Goal: Information Seeking & Learning: Learn about a topic

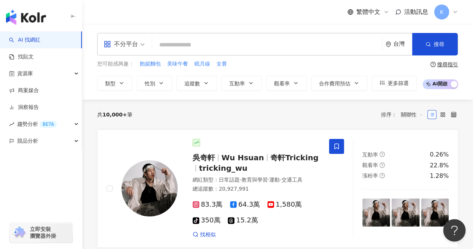
click at [191, 53] on div "不分平台 台灣 搜尋" at bounding box center [277, 44] width 361 height 22
click at [195, 49] on input "search" at bounding box center [267, 45] width 224 height 14
click at [117, 86] on button "類型" at bounding box center [114, 83] width 35 height 15
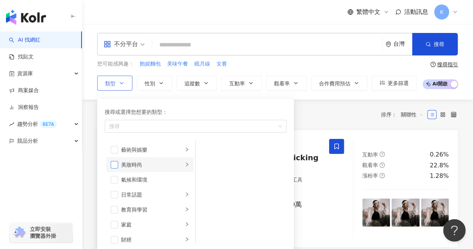
click at [117, 164] on span "button" at bounding box center [114, 164] width 7 height 7
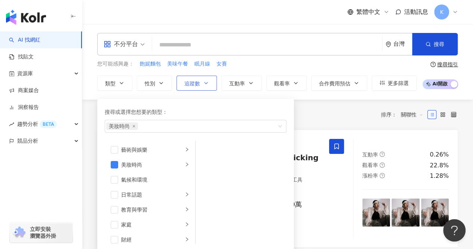
click at [205, 85] on icon "button" at bounding box center [206, 83] width 6 height 6
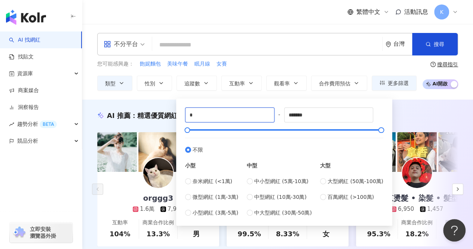
drag, startPoint x: 214, startPoint y: 116, endPoint x: 170, endPoint y: 116, distance: 43.7
type input "******"
drag, startPoint x: 316, startPoint y: 117, endPoint x: 195, endPoint y: 116, distance: 120.8
click at [195, 116] on div "****** - ******* 不限 小型 奈米網紅 (<1萬) 微型網紅 (1萬-3萬) 小型網紅 (3萬-5萬) 中型 中小型網紅 (5萬-10萬) 中…" at bounding box center [284, 161] width 198 height 109
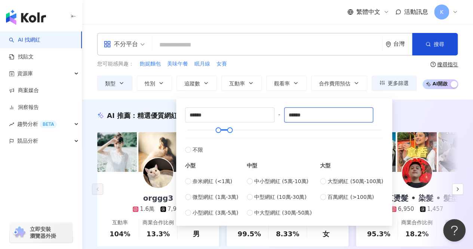
click at [139, 43] on span "不分平台" at bounding box center [124, 44] width 41 height 12
type input "******"
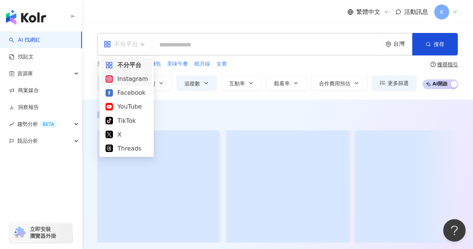
click at [132, 80] on div "Instagram" at bounding box center [126, 78] width 42 height 9
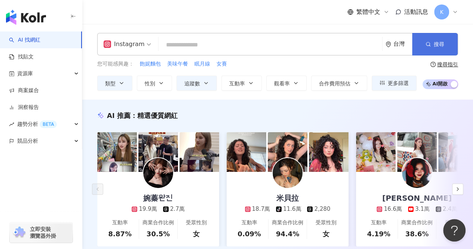
click at [431, 51] on button "搜尋" at bounding box center [435, 44] width 46 height 22
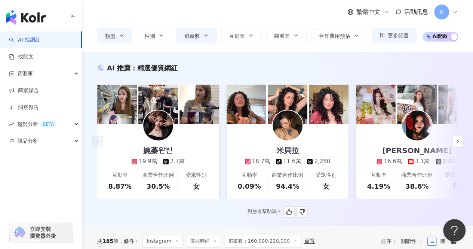
scroll to position [75, 0]
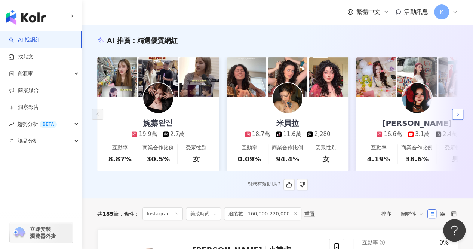
click at [456, 120] on button "button" at bounding box center [457, 113] width 11 height 11
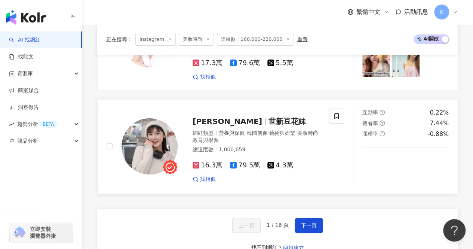
scroll to position [1421, 0]
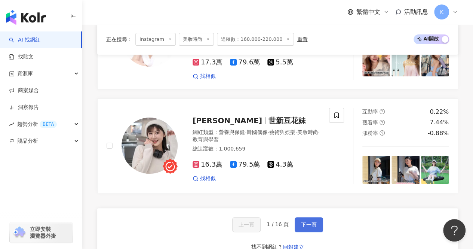
click at [311, 221] on span "下一頁" at bounding box center [309, 224] width 16 height 6
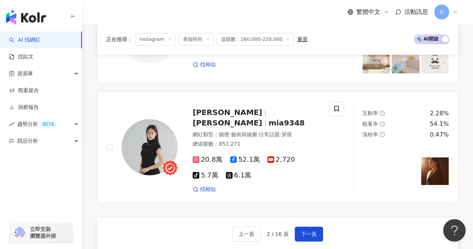
scroll to position [1549, 0]
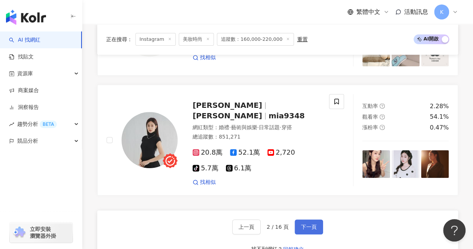
click at [305, 224] on span "下一頁" at bounding box center [309, 227] width 16 height 6
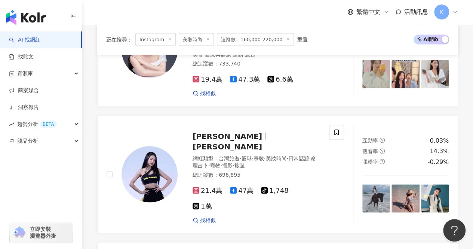
scroll to position [1558, 0]
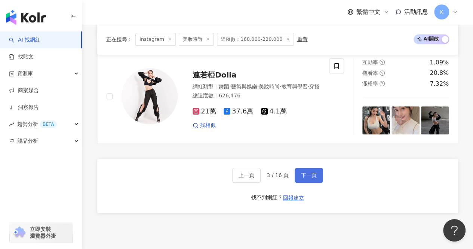
click at [301, 172] on span "下一頁" at bounding box center [309, 175] width 16 height 6
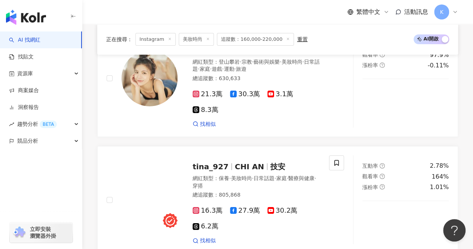
scroll to position [1436, 0]
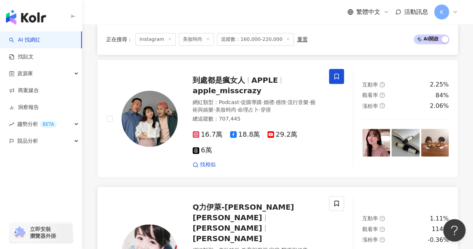
scroll to position [238, 0]
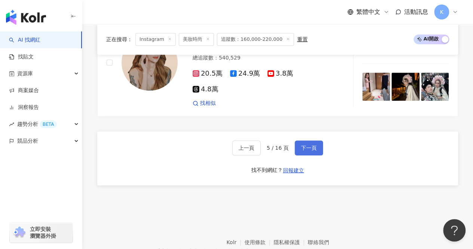
click at [309, 145] on span "下一頁" at bounding box center [309, 148] width 16 height 6
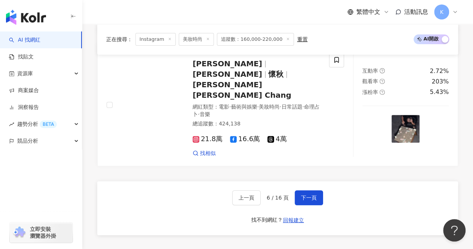
scroll to position [1548, 0]
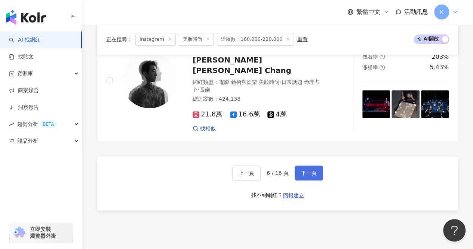
click at [310, 170] on span "下一頁" at bounding box center [309, 173] width 16 height 6
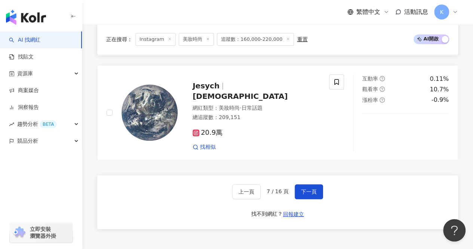
scroll to position [1493, 0]
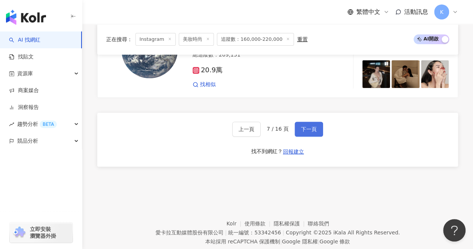
click at [312, 122] on button "下一頁" at bounding box center [309, 129] width 28 height 15
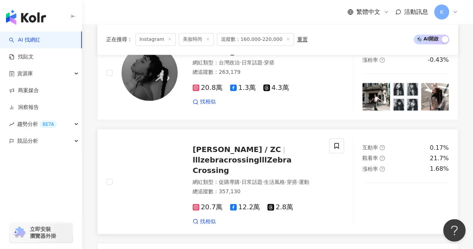
scroll to position [468, 0]
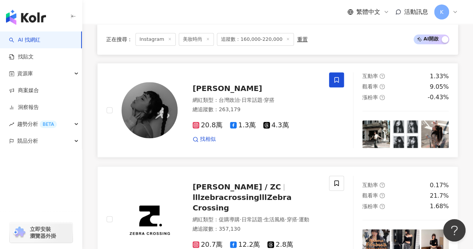
click at [219, 83] on div "陳柏心" at bounding box center [256, 88] width 127 height 10
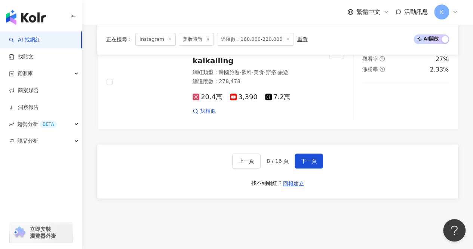
scroll to position [1478, 0]
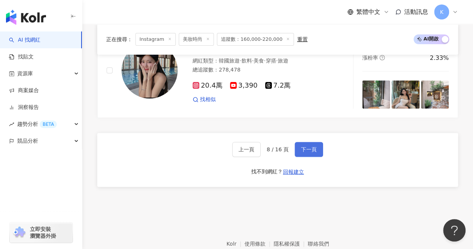
click at [311, 146] on span "下一頁" at bounding box center [309, 149] width 16 height 6
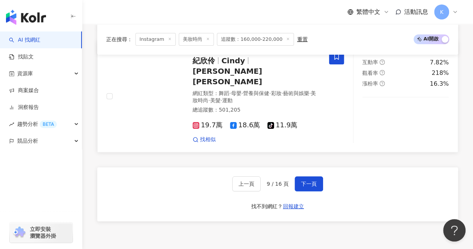
scroll to position [1472, 0]
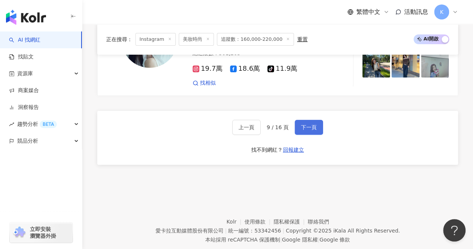
click at [306, 124] on span "下一頁" at bounding box center [309, 127] width 16 height 6
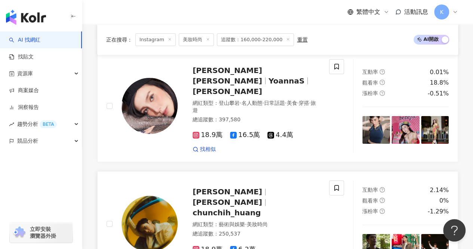
scroll to position [1496, 0]
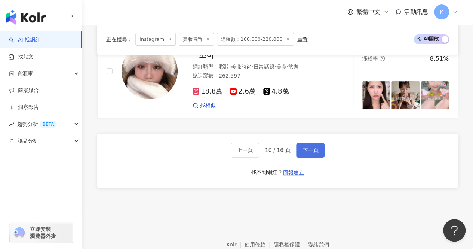
click at [310, 147] on span "下一頁" at bounding box center [310, 150] width 16 height 6
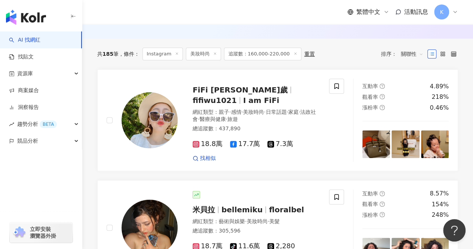
scroll to position [233, 0]
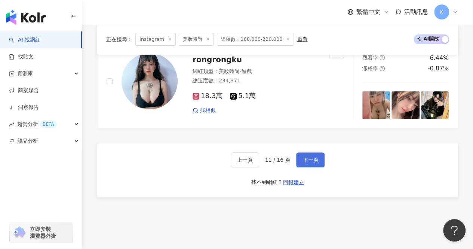
click at [318, 152] on button "下一頁" at bounding box center [310, 159] width 28 height 15
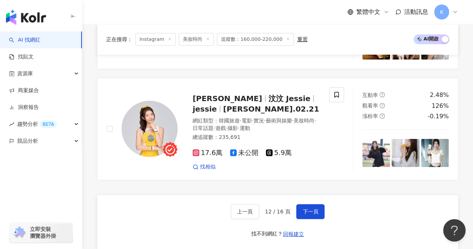
scroll to position [1478, 0]
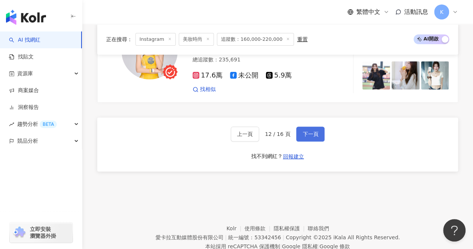
click at [319, 126] on button "下一頁" at bounding box center [310, 133] width 28 height 15
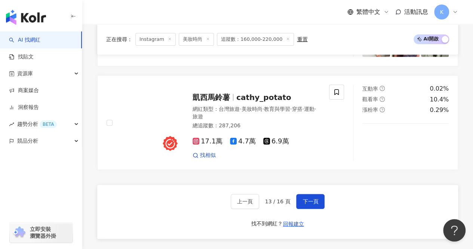
scroll to position [1395, 0]
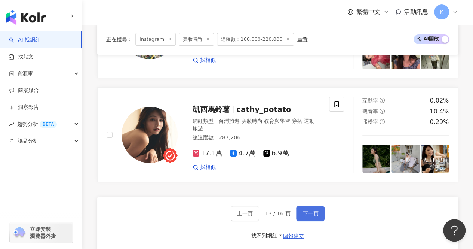
click at [307, 210] on span "下一頁" at bounding box center [310, 213] width 16 height 6
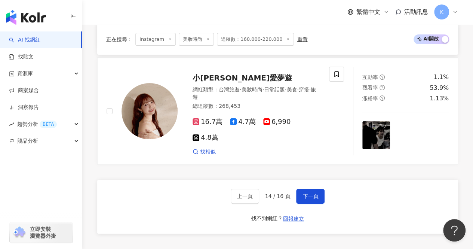
scroll to position [1488, 0]
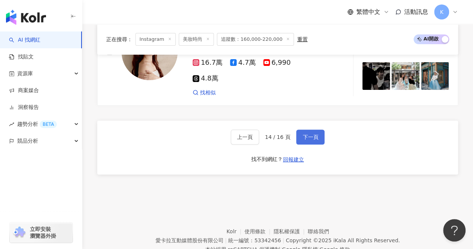
click at [312, 129] on button "下一頁" at bounding box center [310, 136] width 28 height 15
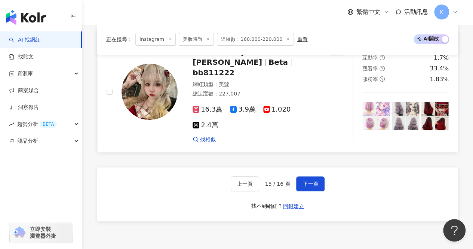
scroll to position [1481, 0]
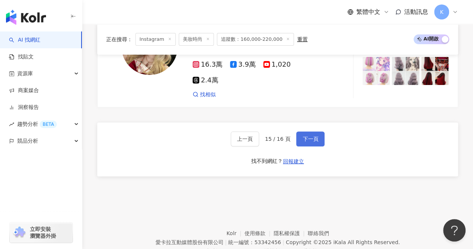
click at [309, 136] on span "下一頁" at bounding box center [310, 139] width 16 height 6
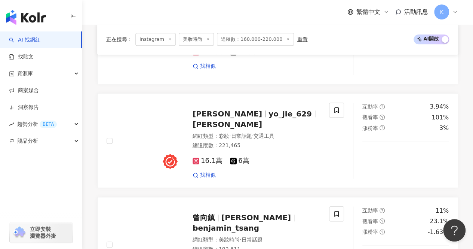
scroll to position [325, 0]
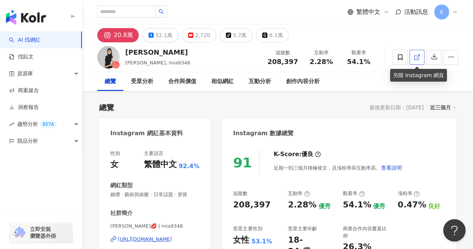
click at [419, 55] on icon at bounding box center [417, 57] width 7 height 7
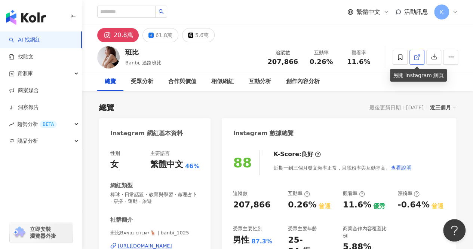
click at [418, 59] on icon at bounding box center [417, 57] width 7 height 7
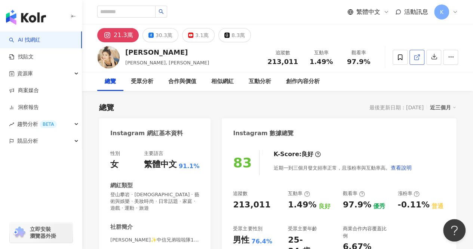
click at [420, 58] on link at bounding box center [416, 57] width 15 height 15
click at [419, 58] on icon at bounding box center [417, 57] width 7 height 7
click at [148, 12] on input "search" at bounding box center [126, 12] width 58 height 12
paste input "**********"
type input "**********"
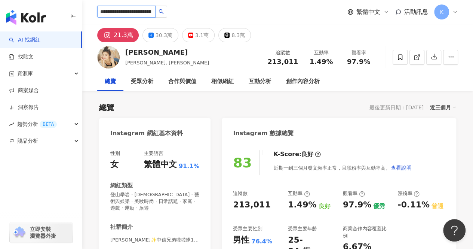
scroll to position [0, 33]
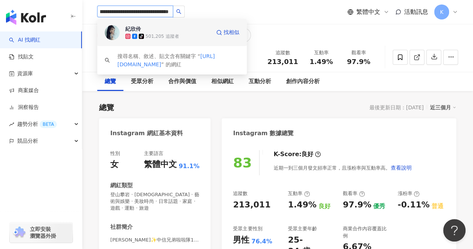
click at [168, 37] on div "501,205 追蹤者" at bounding box center [161, 36] width 33 height 6
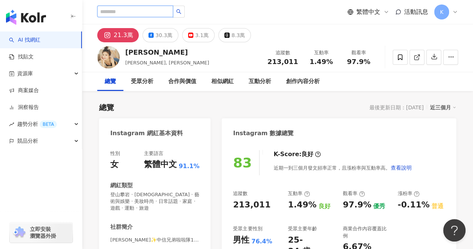
scroll to position [0, 0]
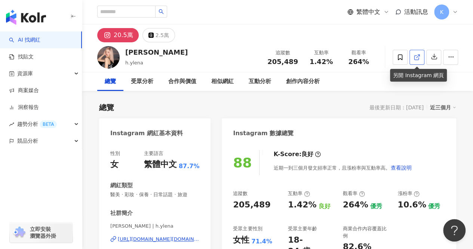
click at [421, 56] on link at bounding box center [416, 57] width 15 height 15
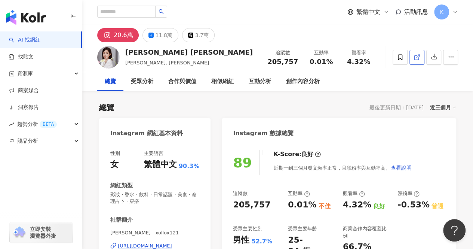
click at [410, 59] on link at bounding box center [416, 57] width 15 height 15
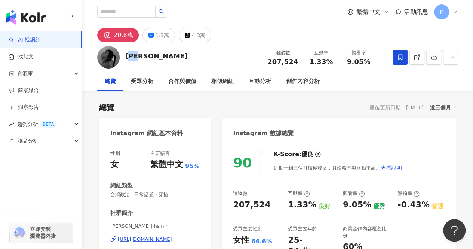
drag, startPoint x: 144, startPoint y: 55, endPoint x: 127, endPoint y: 55, distance: 17.2
click at [127, 55] on div "[PERSON_NAME] 追蹤數 207,524 互動率 1.33% 觀看率 9.05%" at bounding box center [277, 57] width 391 height 30
copy div "[PERSON_NAME]"
click at [409, 55] on link at bounding box center [416, 57] width 15 height 15
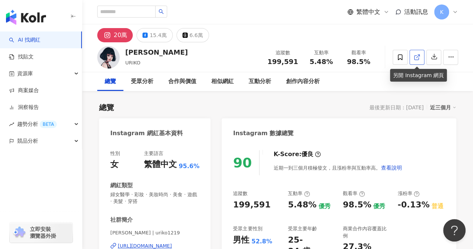
click at [415, 56] on icon at bounding box center [417, 57] width 7 height 7
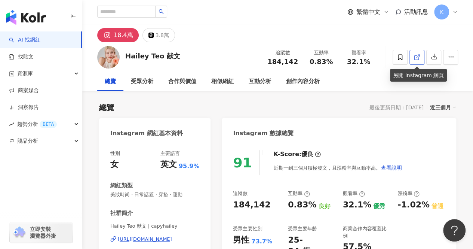
click at [414, 56] on icon at bounding box center [416, 57] width 4 height 4
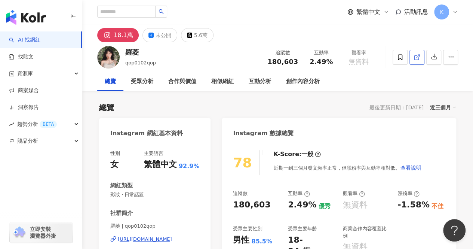
click at [415, 56] on icon at bounding box center [417, 57] width 7 height 7
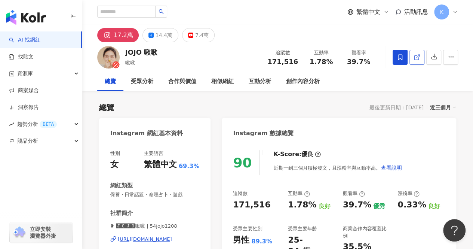
click at [415, 60] on icon at bounding box center [417, 57] width 7 height 7
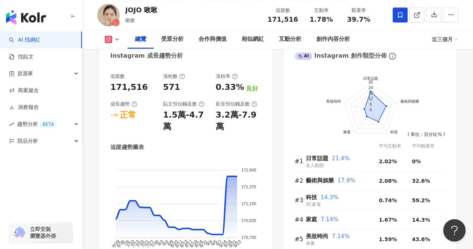
scroll to position [449, 0]
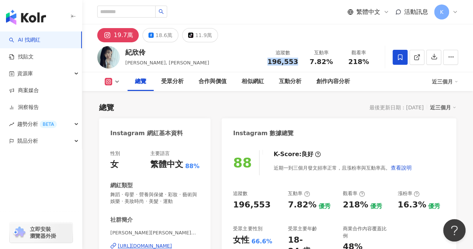
drag, startPoint x: 295, startPoint y: 64, endPoint x: 271, endPoint y: 62, distance: 24.7
click at [271, 62] on span "196,553" at bounding box center [282, 62] width 31 height 8
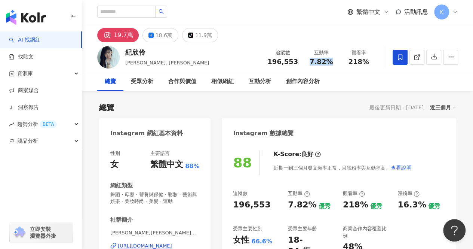
drag, startPoint x: 333, startPoint y: 59, endPoint x: 312, endPoint y: 62, distance: 21.1
click at [312, 62] on div "7.82%" at bounding box center [321, 61] width 28 height 7
copy span "7.82%"
drag, startPoint x: 369, startPoint y: 60, endPoint x: 349, endPoint y: 60, distance: 19.8
click at [349, 60] on div "218%" at bounding box center [358, 61] width 28 height 7
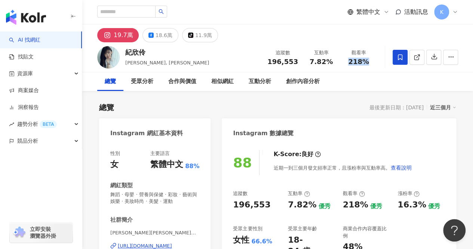
drag, startPoint x: 348, startPoint y: 61, endPoint x: 367, endPoint y: 61, distance: 18.7
click at [367, 61] on div "218%" at bounding box center [358, 61] width 28 height 7
copy span "218%"
click at [141, 14] on input "search" at bounding box center [126, 12] width 58 height 12
paste input "**********"
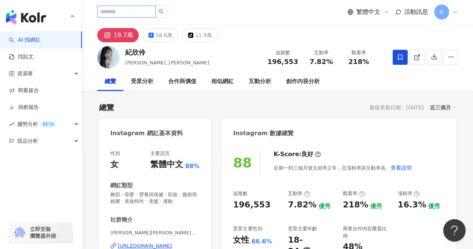
type input "**********"
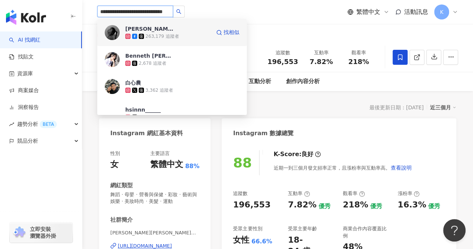
click at [163, 35] on div "263,179 追蹤者" at bounding box center [161, 36] width 33 height 6
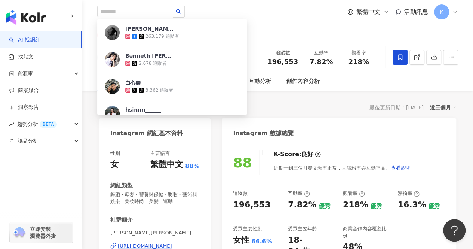
scroll to position [0, 0]
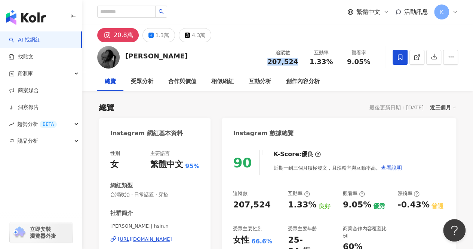
drag, startPoint x: 268, startPoint y: 62, endPoint x: 296, endPoint y: 63, distance: 28.8
click at [296, 63] on div "追蹤數 207,524" at bounding box center [283, 57] width 40 height 16
drag, startPoint x: 309, startPoint y: 62, endPoint x: 330, endPoint y: 63, distance: 21.0
click at [330, 63] on div "1.33%" at bounding box center [321, 61] width 28 height 7
copy span "1.33%"
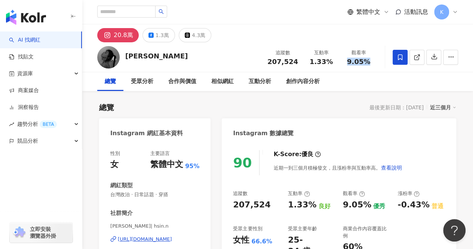
drag, startPoint x: 347, startPoint y: 61, endPoint x: 353, endPoint y: 58, distance: 6.7
click at [370, 60] on div "9.05%" at bounding box center [358, 61] width 28 height 7
copy span "9.05%"
click at [126, 16] on input "search" at bounding box center [126, 12] width 58 height 12
paste input "**********"
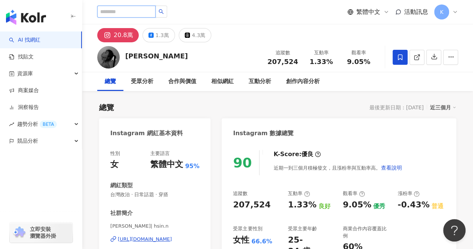
type input "**********"
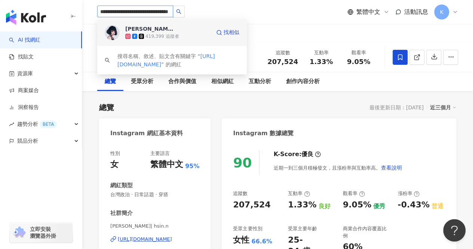
click at [170, 32] on span "[PERSON_NAME]" at bounding box center [149, 28] width 49 height 7
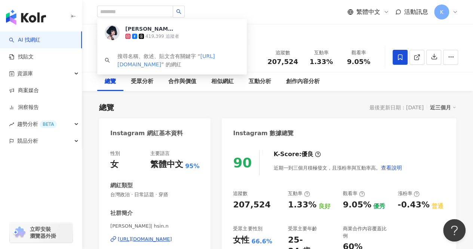
scroll to position [0, 0]
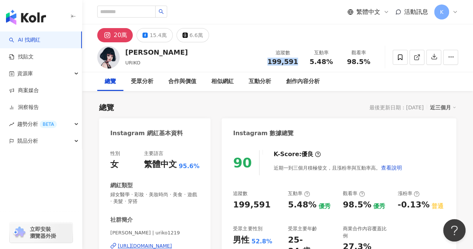
drag, startPoint x: 270, startPoint y: 60, endPoint x: 292, endPoint y: 61, distance: 21.7
click at [296, 61] on div "199,591" at bounding box center [282, 61] width 31 height 7
copy span "199,591"
drag, startPoint x: 310, startPoint y: 63, endPoint x: 331, endPoint y: 63, distance: 20.6
click at [331, 63] on div "5.48%" at bounding box center [321, 61] width 28 height 7
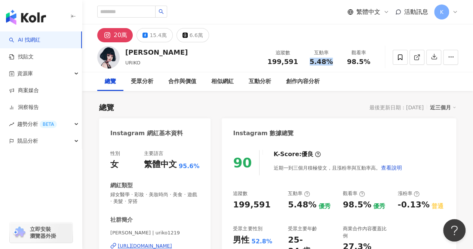
copy span "5.48%"
drag, startPoint x: 348, startPoint y: 61, endPoint x: 369, endPoint y: 60, distance: 21.7
click at [370, 60] on div "98.5%" at bounding box center [358, 61] width 28 height 7
copy span "98.5%"
